Goal: Task Accomplishment & Management: Manage account settings

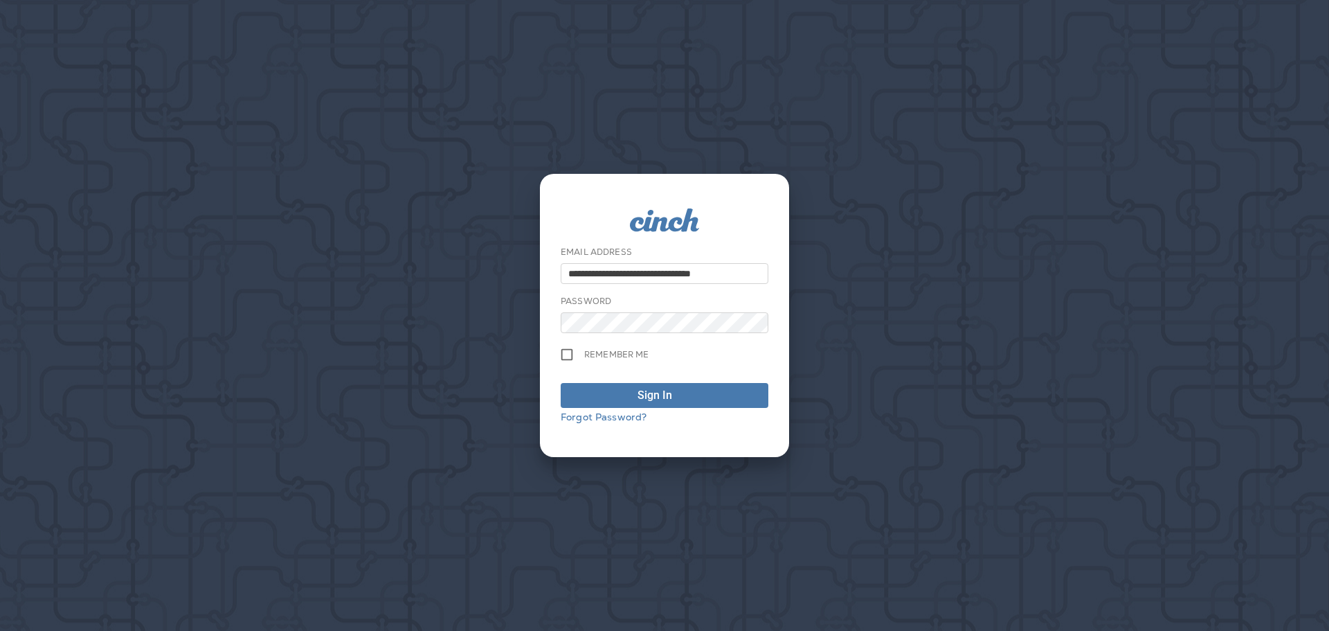
drag, startPoint x: 167, startPoint y: 449, endPoint x: 172, endPoint y: 433, distance: 16.9
click at [169, 435] on div "**********" at bounding box center [664, 315] width 1329 height 631
click at [680, 401] on div "submit" at bounding box center [685, 395] width 14 height 17
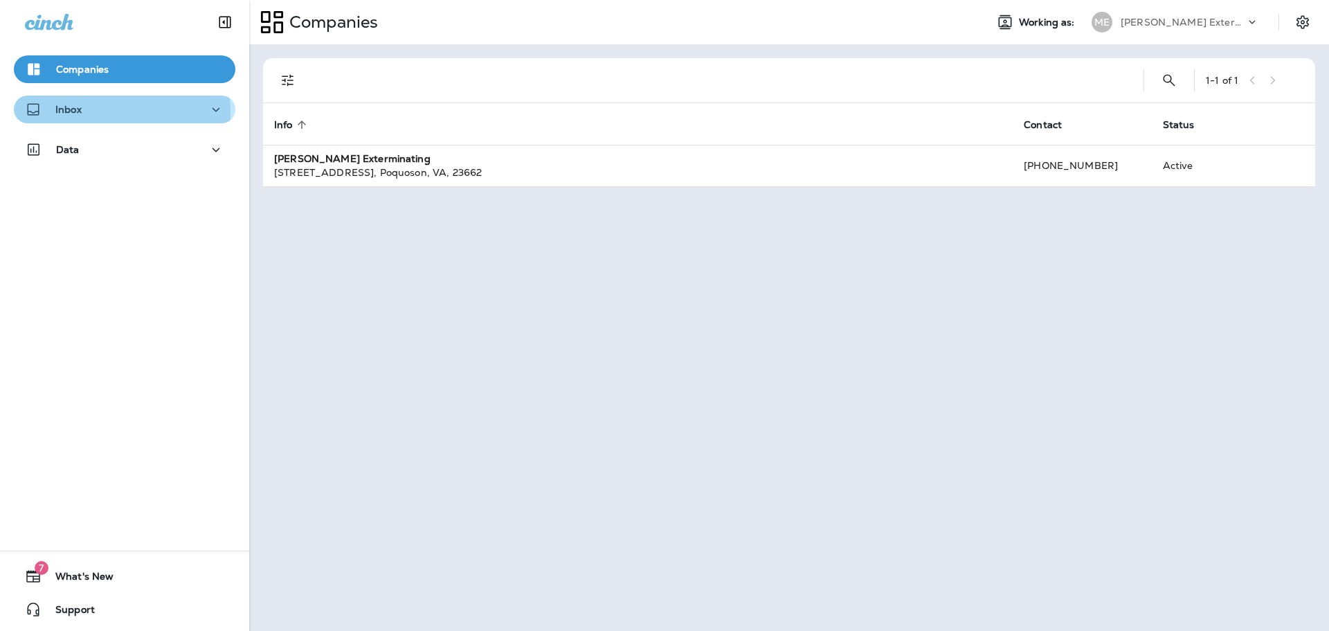
click at [90, 113] on div "Inbox" at bounding box center [124, 109] width 199 height 17
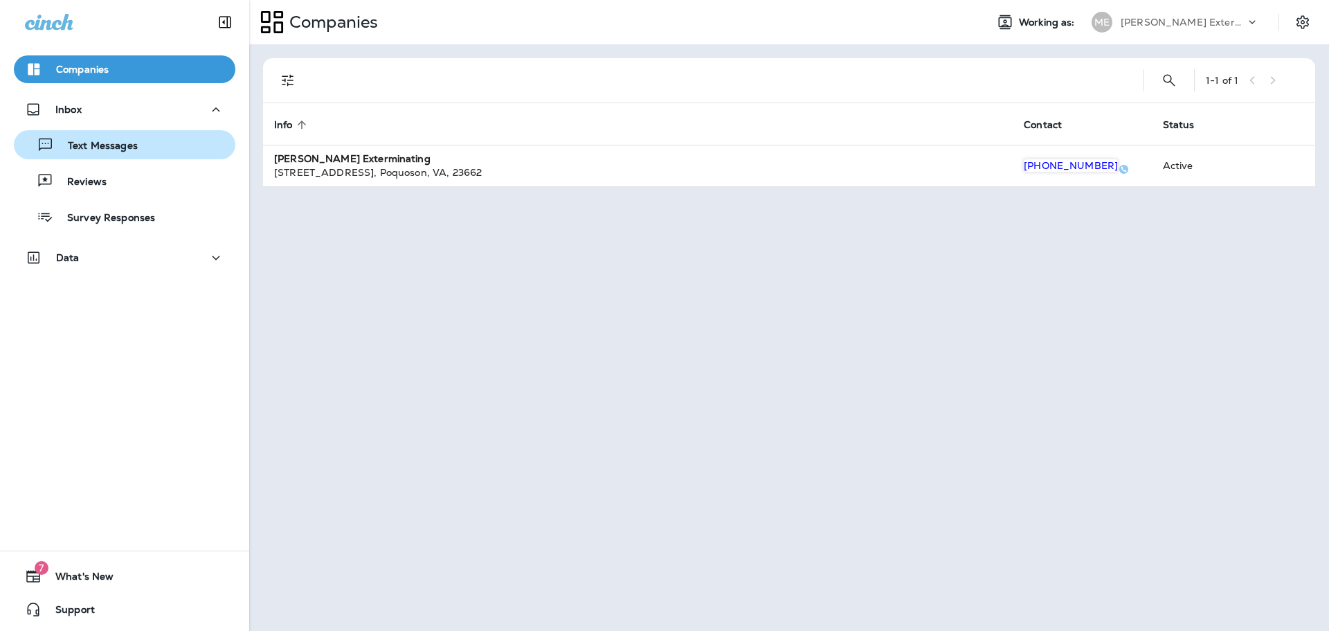
click at [107, 145] on p "Text Messages" at bounding box center [96, 146] width 84 height 13
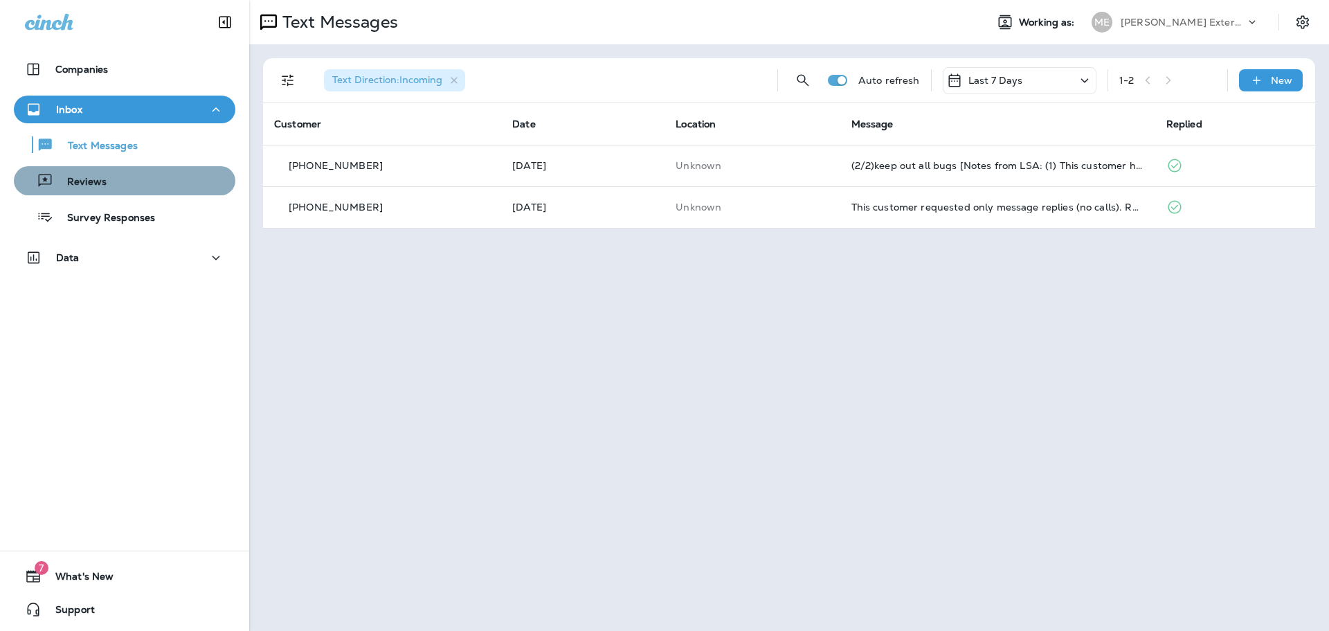
click at [145, 187] on div "Reviews" at bounding box center [124, 180] width 210 height 21
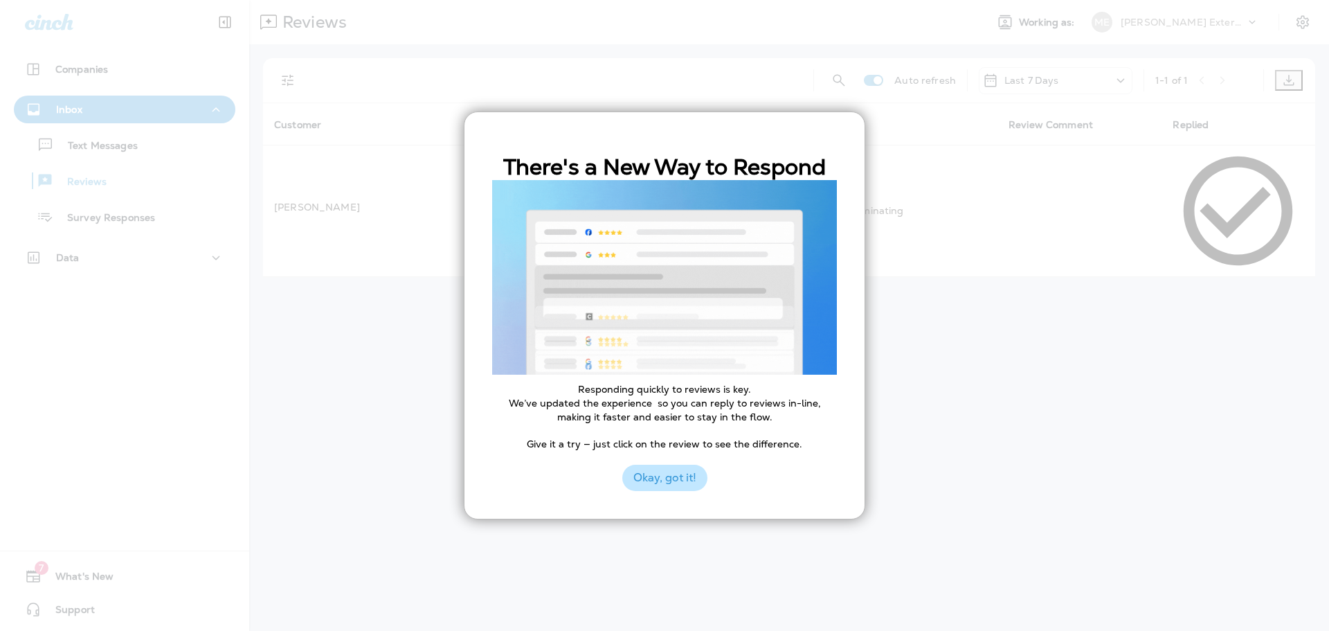
click at [656, 478] on button "Okay, got it!" at bounding box center [664, 477] width 85 height 26
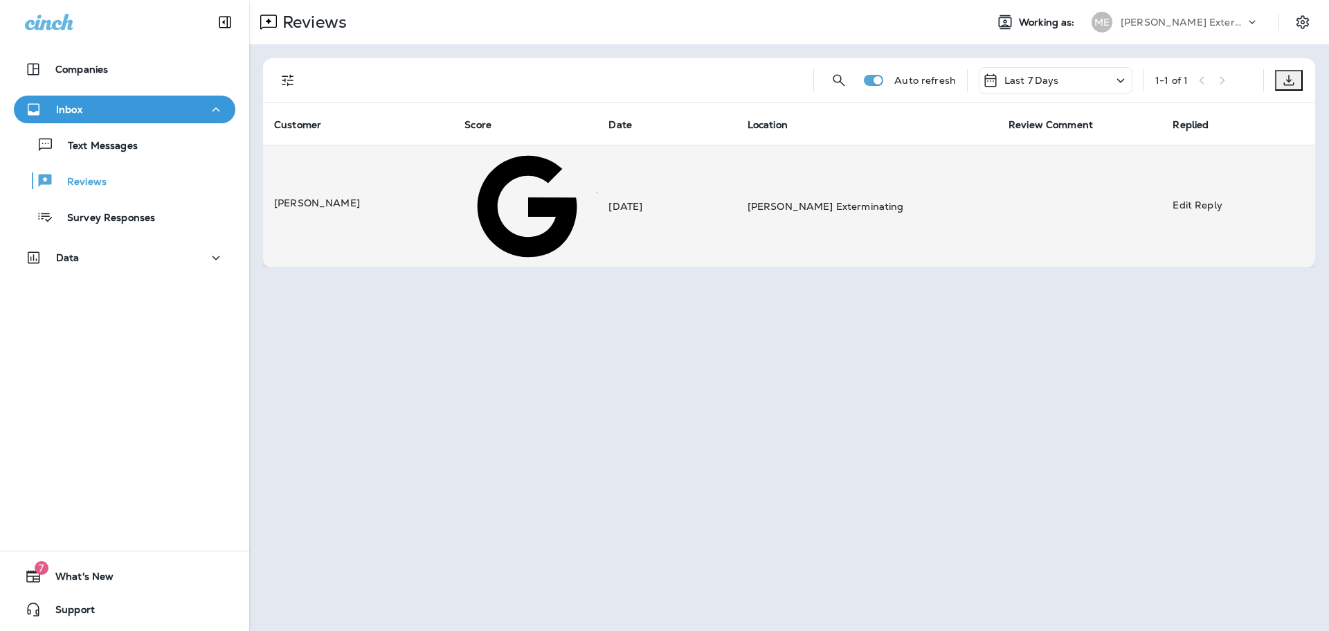
click at [539, 160] on div at bounding box center [525, 206] width 122 height 122
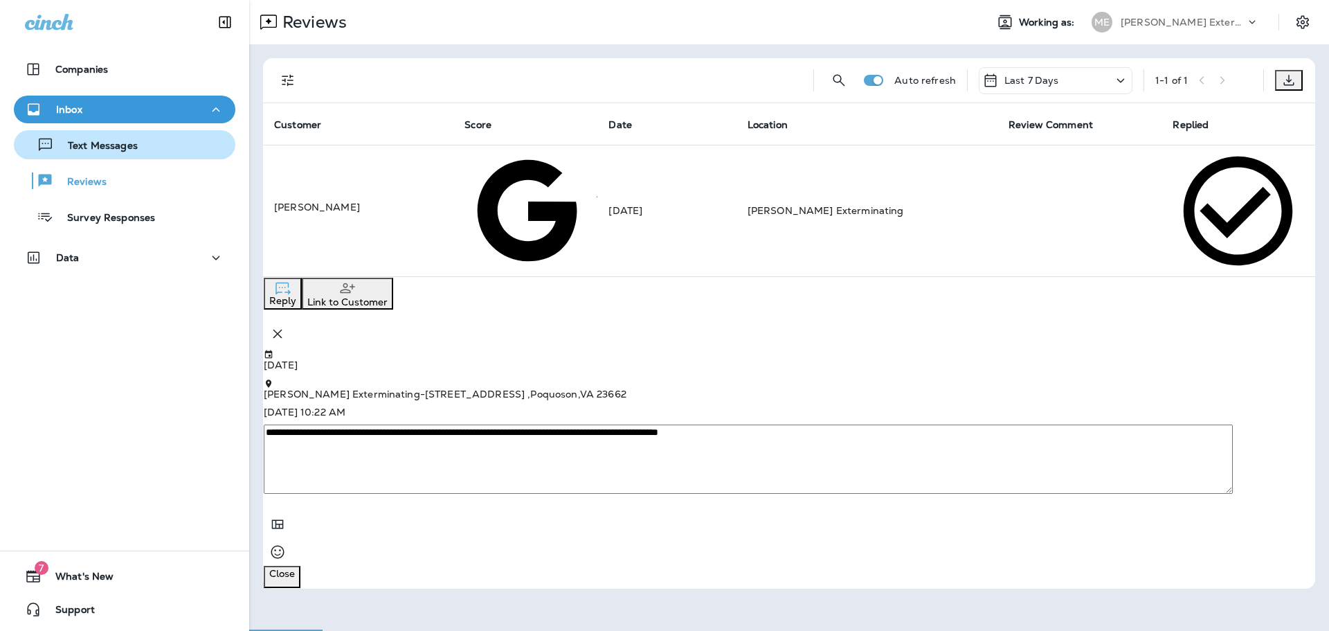
click at [78, 145] on p "Text Messages" at bounding box center [96, 146] width 84 height 13
